Goal: Transaction & Acquisition: Purchase product/service

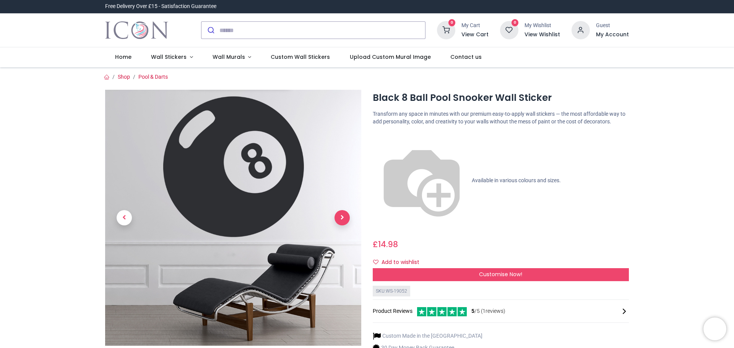
click at [338, 222] on span "Next" at bounding box center [341, 217] width 15 height 15
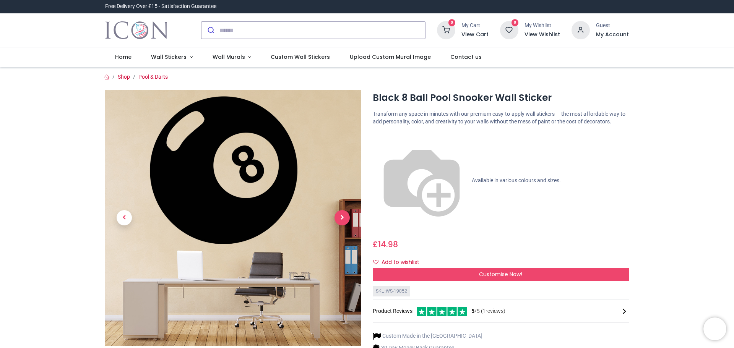
click at [338, 222] on span "Next" at bounding box center [341, 217] width 15 height 15
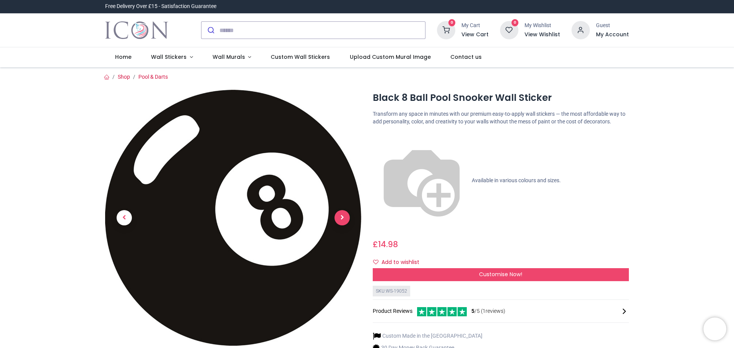
click at [338, 222] on span "Next" at bounding box center [341, 217] width 15 height 15
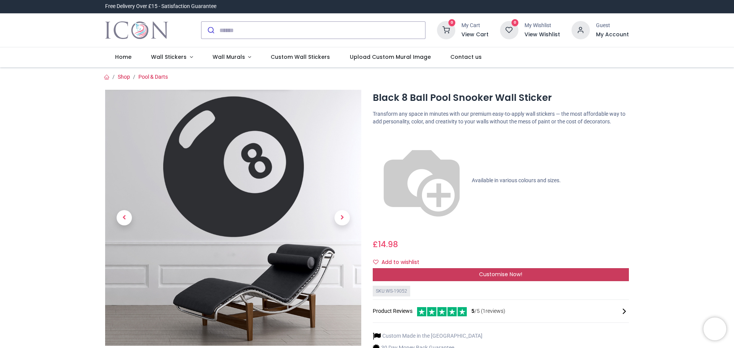
click at [496, 271] on span "Customise Now!" at bounding box center [500, 275] width 43 height 8
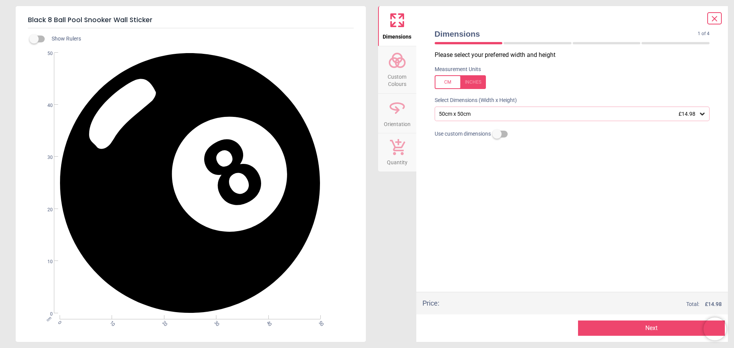
click at [516, 115] on div "50cm x 50cm £14.98" at bounding box center [568, 114] width 261 height 6
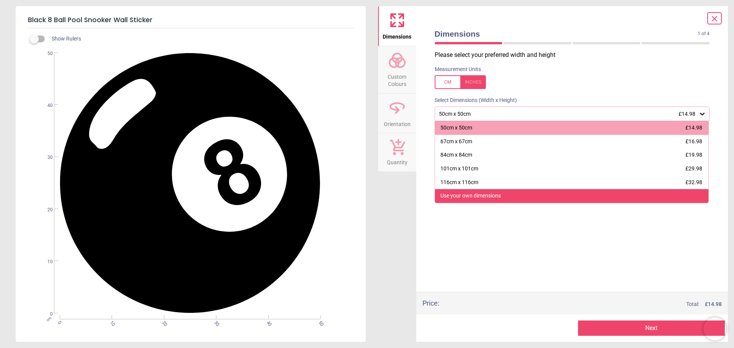
click at [489, 193] on div "Use your own dimensions" at bounding box center [470, 196] width 60 height 8
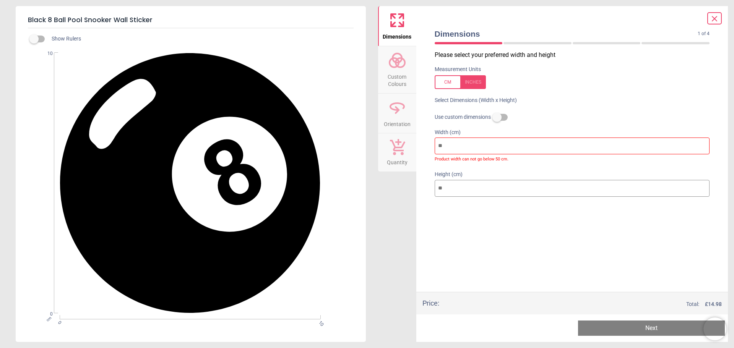
click at [448, 208] on div at bounding box center [571, 212] width 287 height 19
click at [717, 17] on icon at bounding box center [714, 18] width 9 height 9
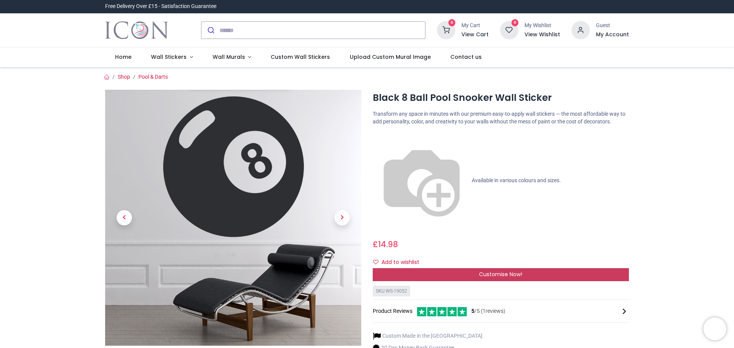
click at [486, 271] on span "Customise Now!" at bounding box center [500, 275] width 43 height 8
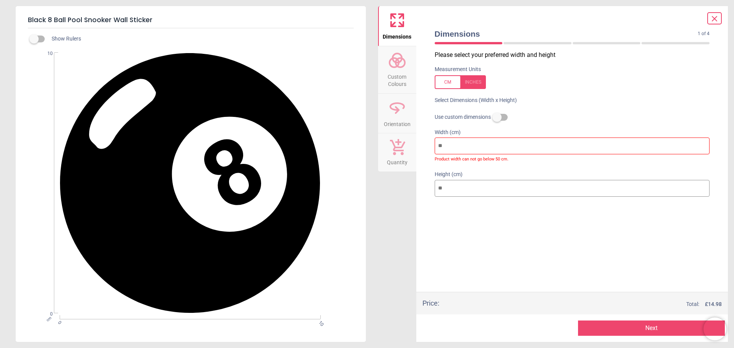
click at [720, 21] on div at bounding box center [714, 18] width 15 height 12
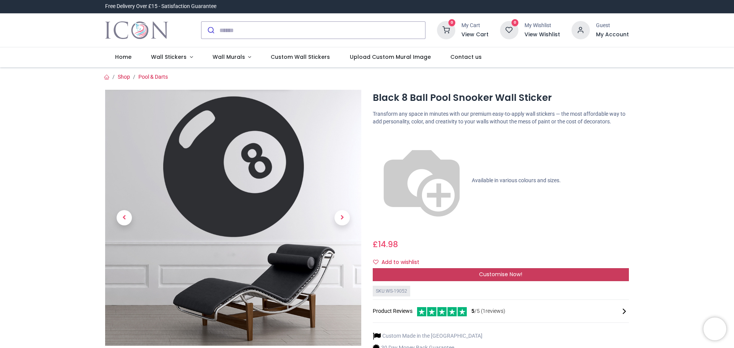
click at [456, 268] on div "Customise Now!" at bounding box center [501, 274] width 256 height 13
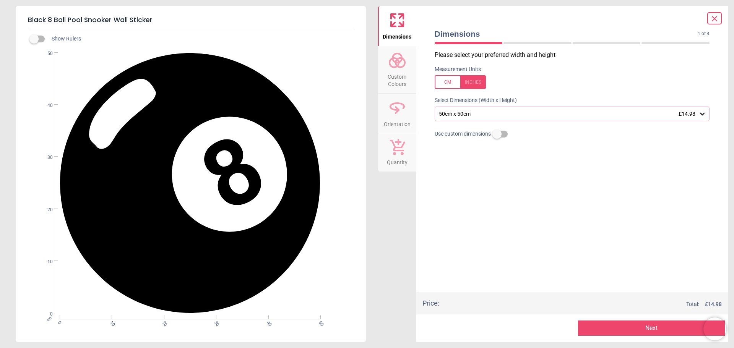
click at [618, 117] on div "50cm x 50cm £14.98" at bounding box center [568, 114] width 261 height 6
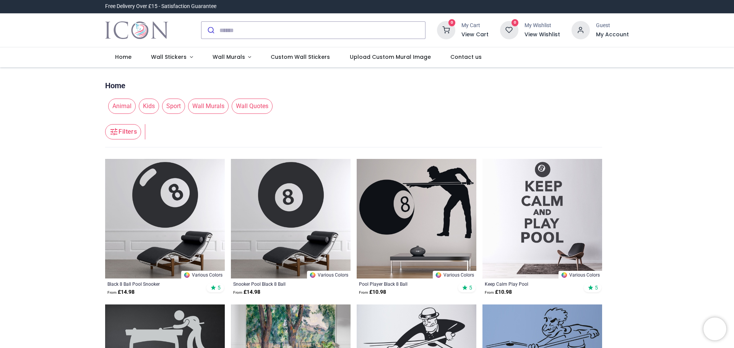
click at [181, 198] on img at bounding box center [165, 219] width 120 height 120
click at [249, 31] on input "search" at bounding box center [322, 30] width 206 height 17
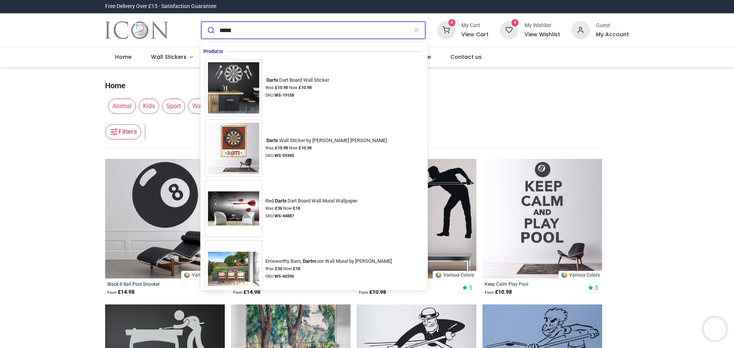
type input "*****"
click at [201, 22] on button "submit" at bounding box center [210, 30] width 18 height 17
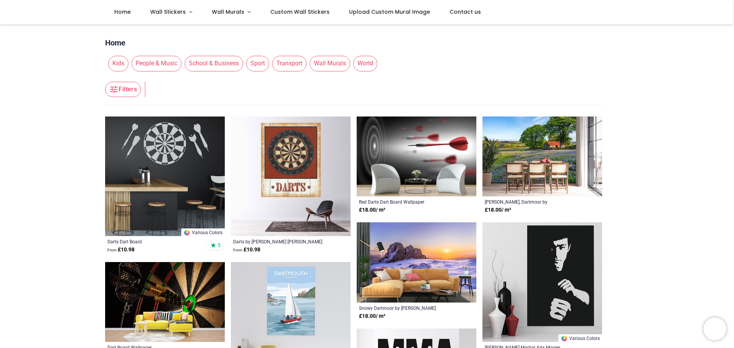
scroll to position [76, 0]
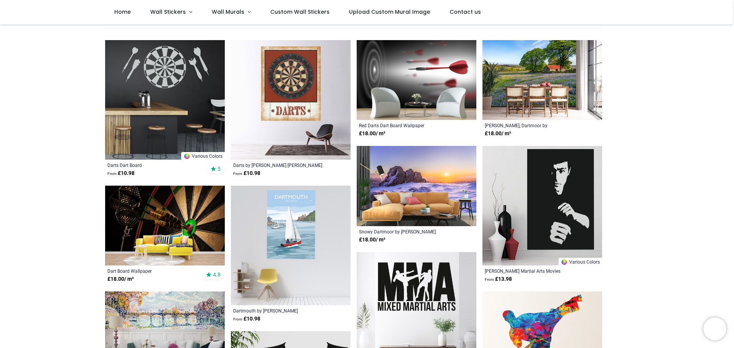
click at [427, 92] on img at bounding box center [417, 80] width 120 height 80
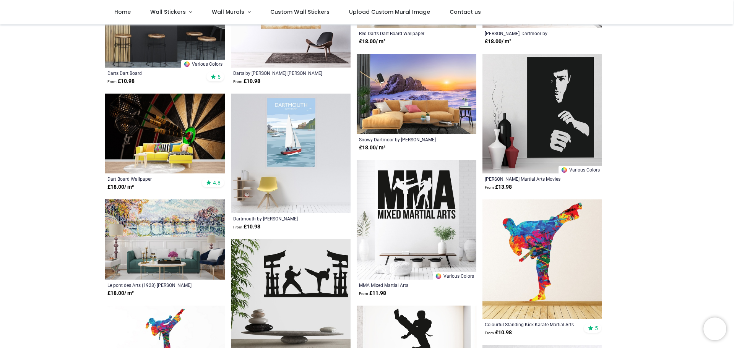
scroll to position [115, 0]
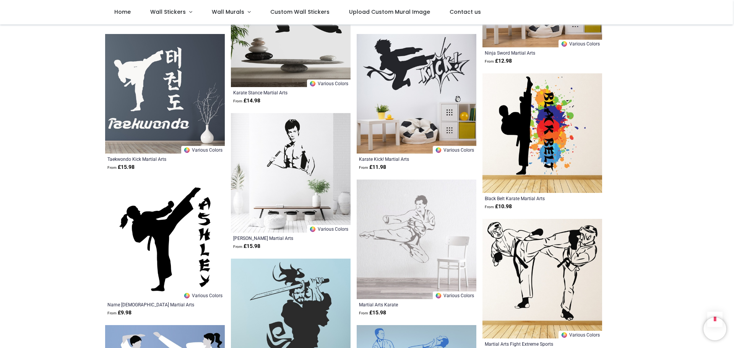
scroll to position [1758, 0]
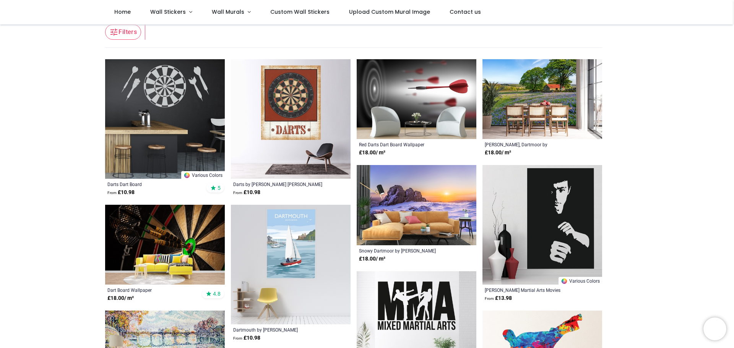
scroll to position [76, 0]
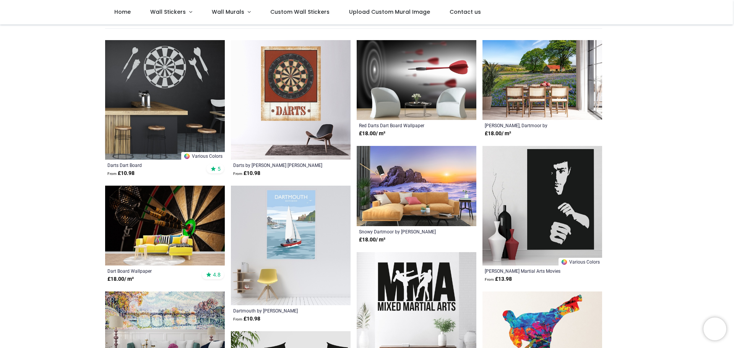
click at [179, 228] on img at bounding box center [165, 226] width 120 height 80
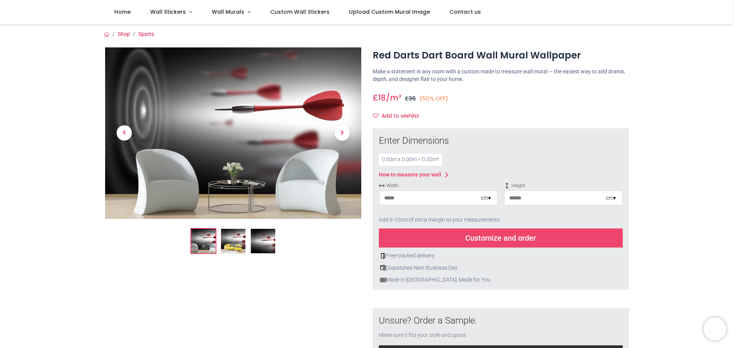
scroll to position [76, 0]
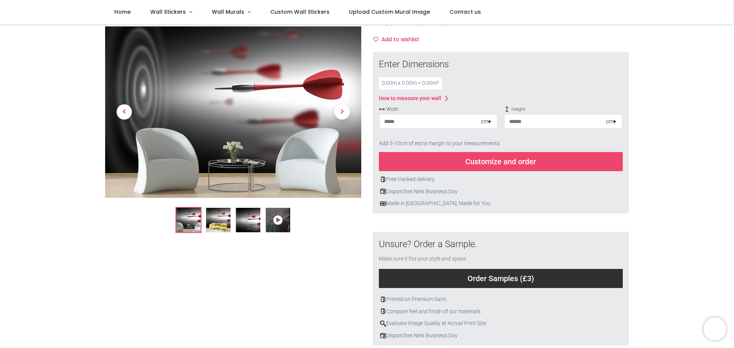
click at [484, 122] on div "cm ▾" at bounding box center [486, 122] width 10 height 8
click at [466, 136] on div "Centimeters (cm)" at bounding box center [437, 135] width 117 height 13
click at [547, 123] on input "number" at bounding box center [554, 122] width 101 height 14
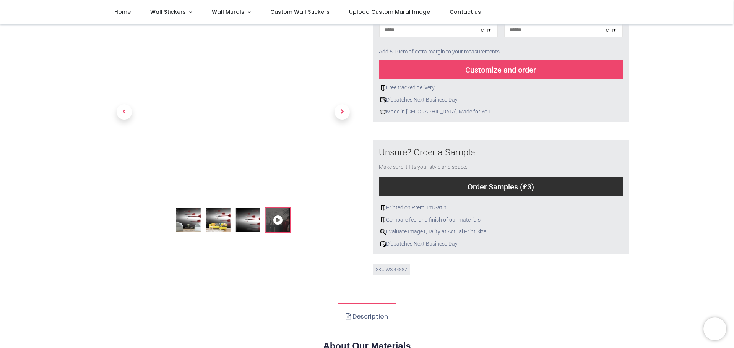
scroll to position [191, 0]
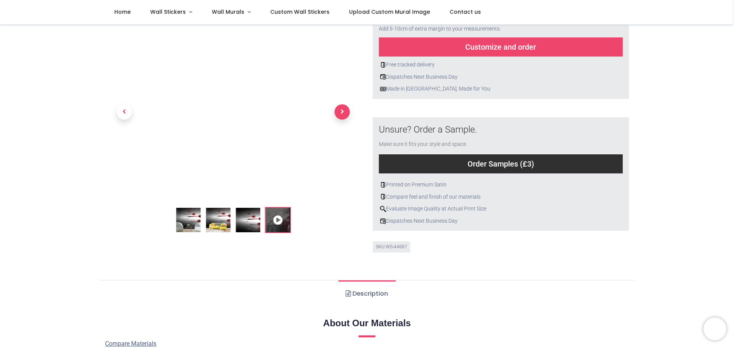
click at [343, 109] on span "Next" at bounding box center [341, 112] width 15 height 15
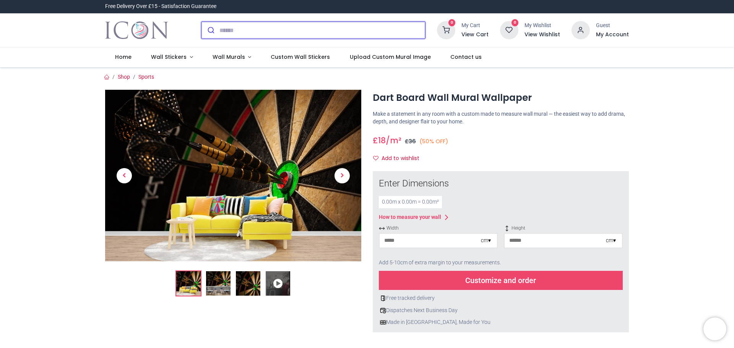
click at [221, 32] on input "search" at bounding box center [322, 30] width 206 height 17
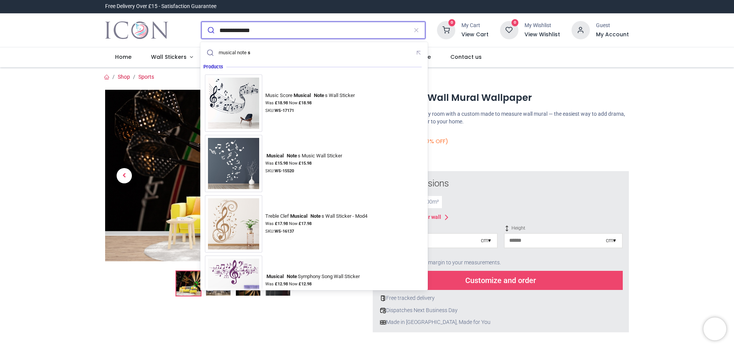
type input "**********"
click at [201, 22] on button "submit" at bounding box center [210, 30] width 18 height 17
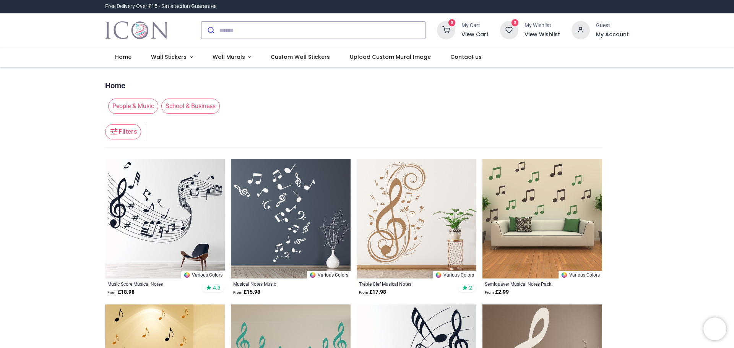
click at [282, 207] on img at bounding box center [291, 219] width 120 height 120
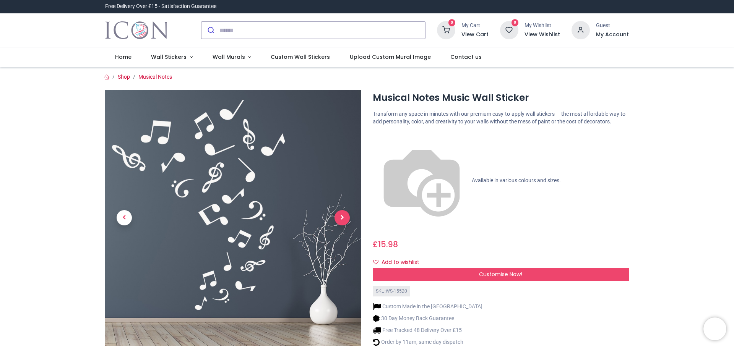
click at [339, 216] on span "Next" at bounding box center [341, 217] width 15 height 15
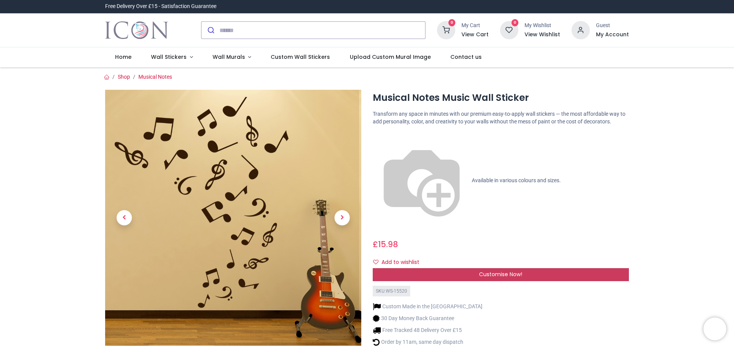
click at [493, 268] on div "Customise Now!" at bounding box center [501, 274] width 256 height 13
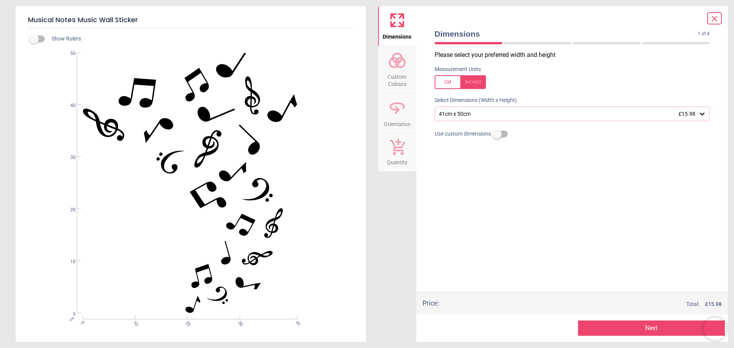
click at [477, 116] on div "41cm x 50cm £15.98" at bounding box center [568, 114] width 261 height 6
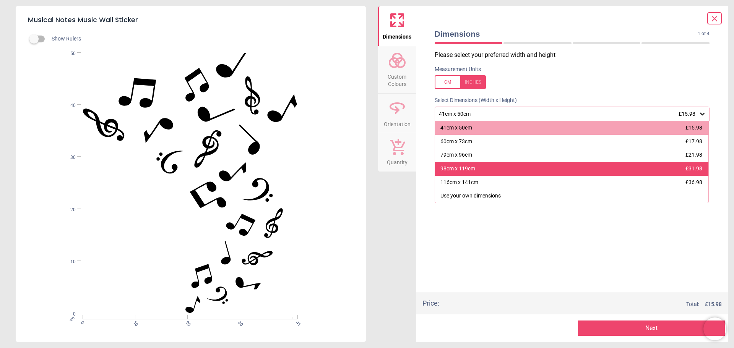
click at [480, 164] on div "98cm x 119cm £31.98" at bounding box center [572, 169] width 274 height 14
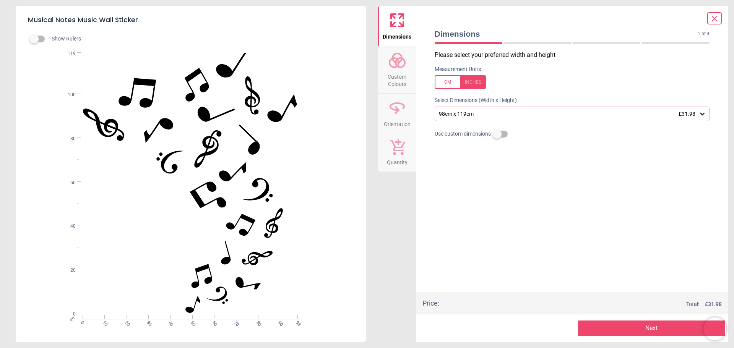
click at [580, 117] on div "98cm x 119cm £31.98" at bounding box center [568, 114] width 261 height 6
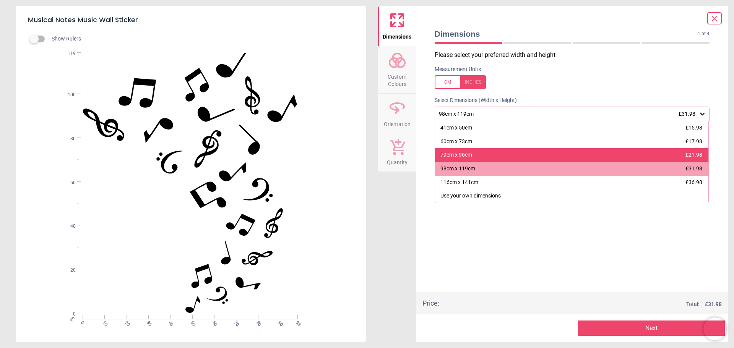
click at [466, 159] on div "79cm x 96cm" at bounding box center [456, 155] width 32 height 8
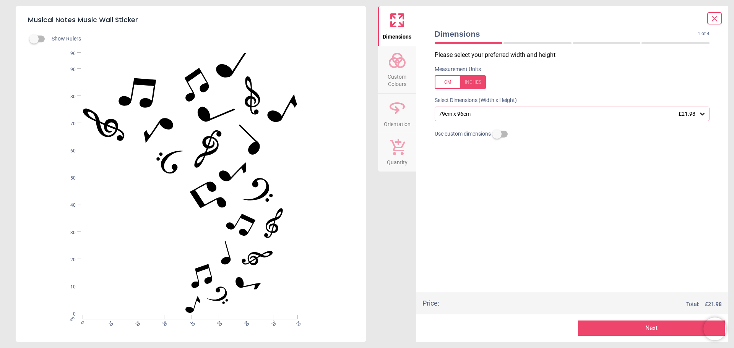
click at [719, 17] on div at bounding box center [714, 18] width 15 height 12
click at [713, 23] on icon at bounding box center [714, 18] width 9 height 9
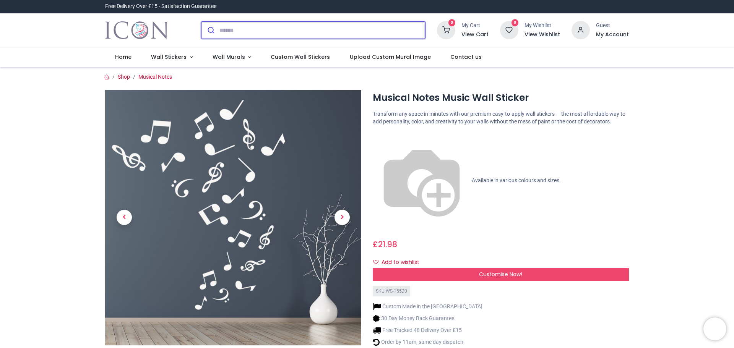
click at [243, 32] on input "search" at bounding box center [322, 30] width 206 height 17
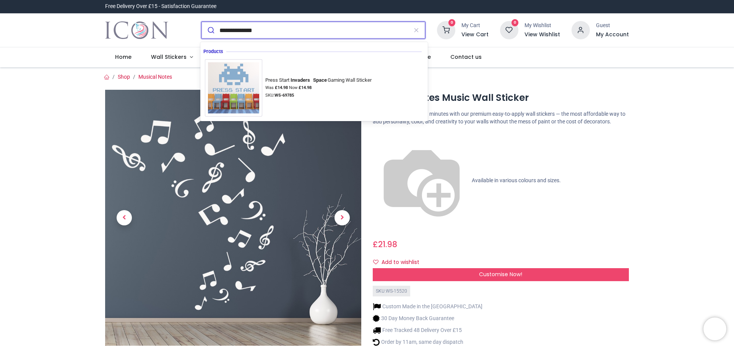
type input "**********"
click at [201, 22] on button "submit" at bounding box center [210, 30] width 18 height 17
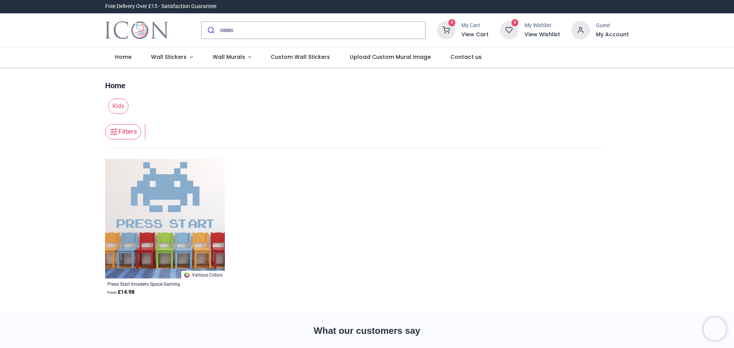
click at [175, 208] on img at bounding box center [165, 219] width 120 height 120
click at [227, 31] on input "search" at bounding box center [322, 30] width 206 height 17
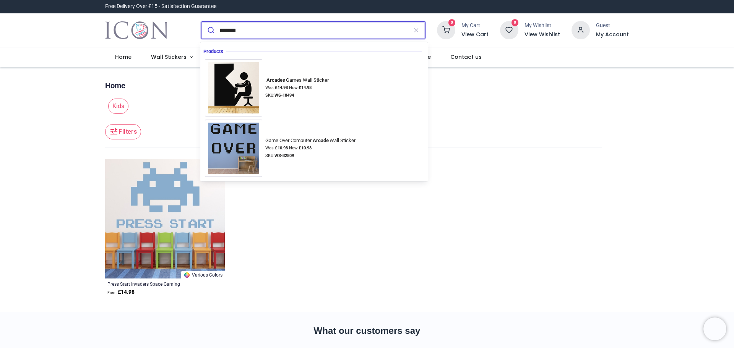
type input "*******"
click at [201, 22] on button "submit" at bounding box center [210, 30] width 18 height 17
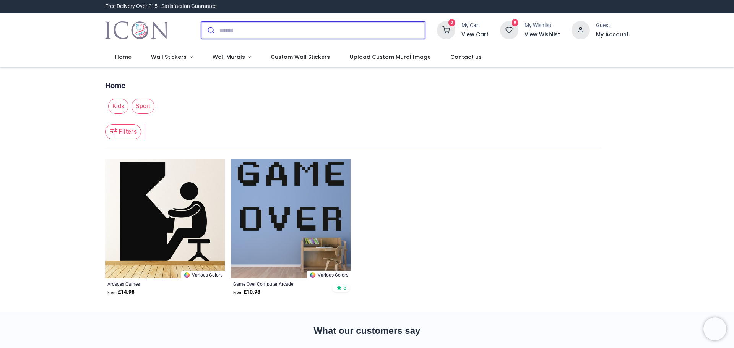
click at [225, 29] on input "search" at bounding box center [322, 30] width 206 height 17
type input "**********"
click at [201, 22] on button "submit" at bounding box center [210, 30] width 18 height 17
click at [231, 28] on input "search" at bounding box center [322, 30] width 206 height 17
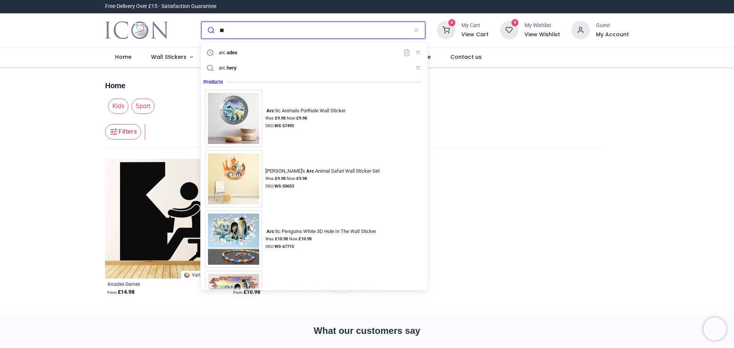
type input "*"
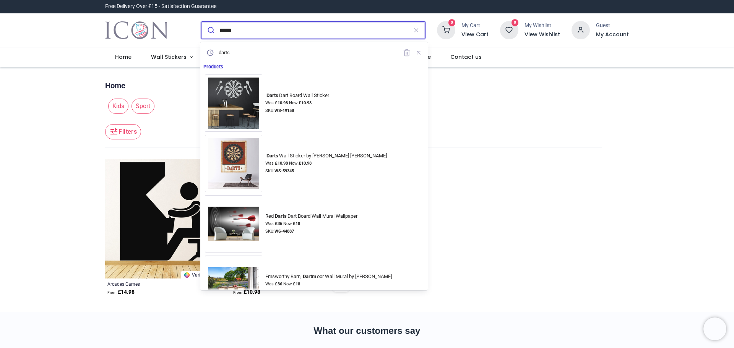
type input "*****"
click at [201, 22] on button "submit" at bounding box center [210, 30] width 18 height 17
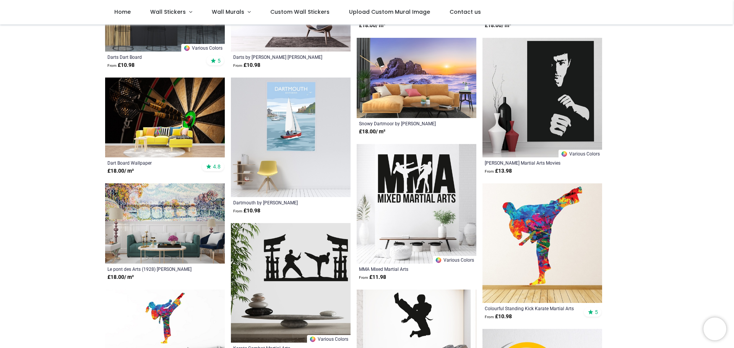
scroll to position [191, 0]
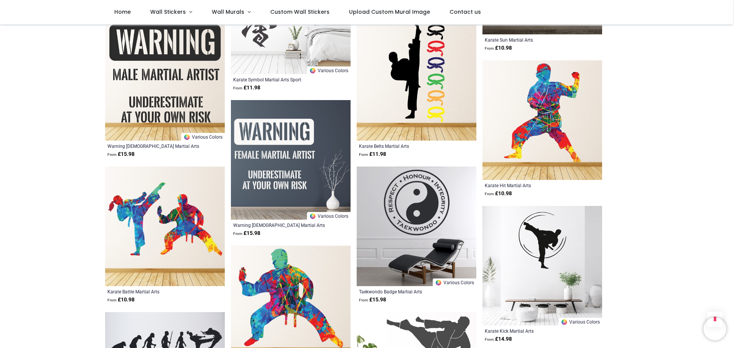
scroll to position [802, 0]
